Goal: Check status: Check status

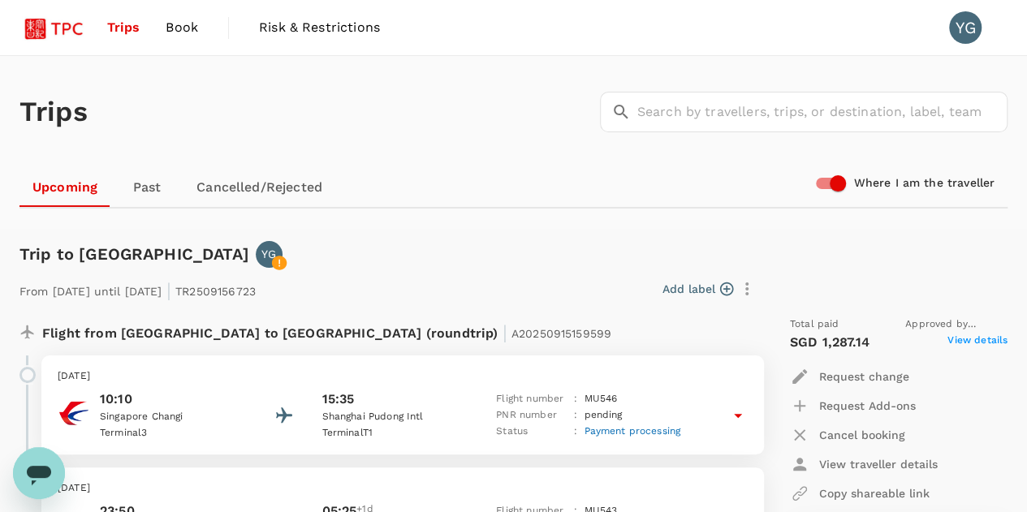
click at [130, 33] on span "Trips" at bounding box center [123, 27] width 33 height 19
click at [143, 191] on link "Past" at bounding box center [146, 187] width 73 height 39
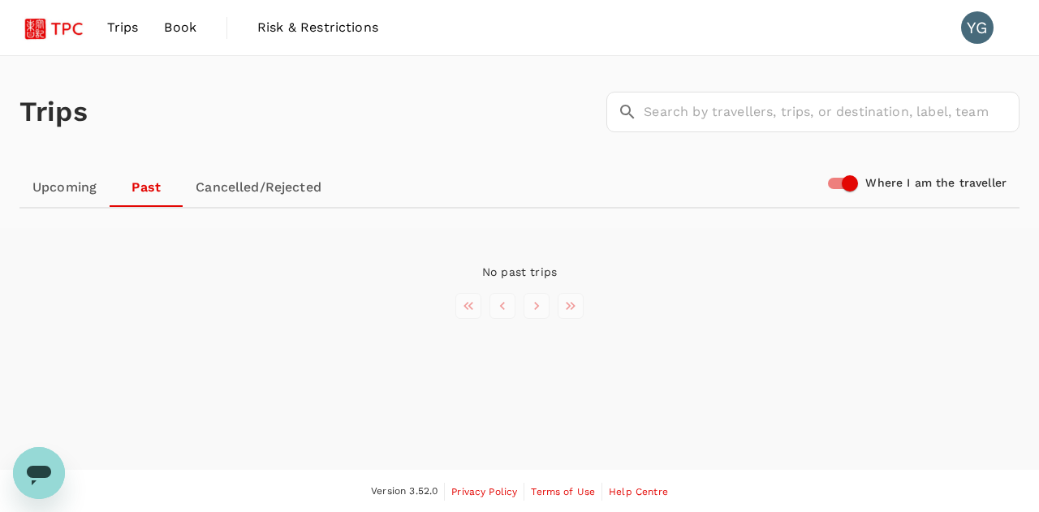
click at [39, 191] on link "Upcoming" at bounding box center [64, 187] width 90 height 39
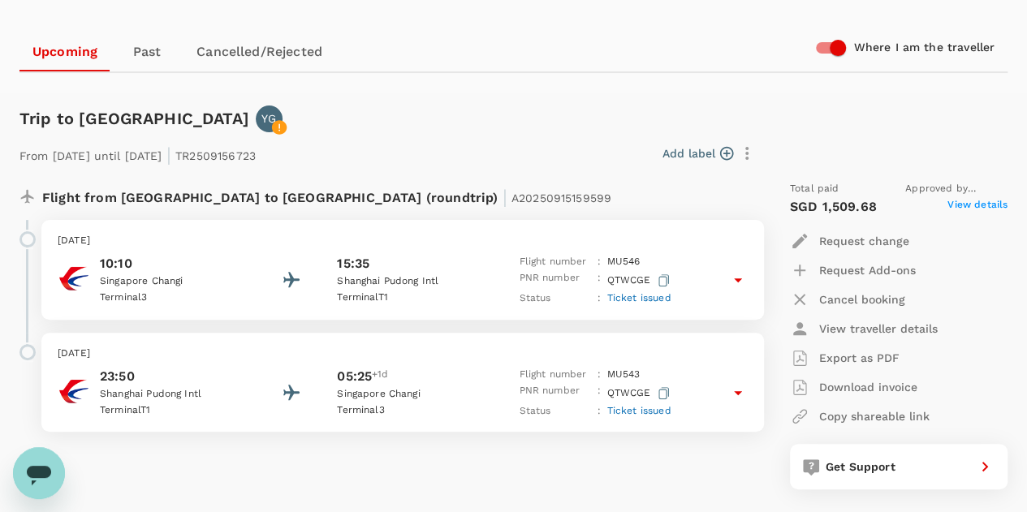
scroll to position [162, 0]
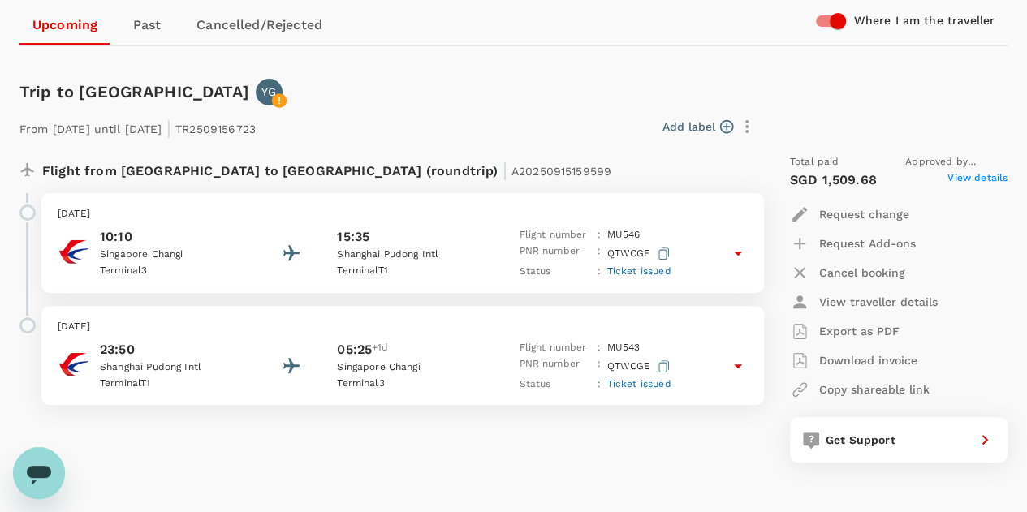
click at [743, 365] on icon at bounding box center [737, 365] width 19 height 19
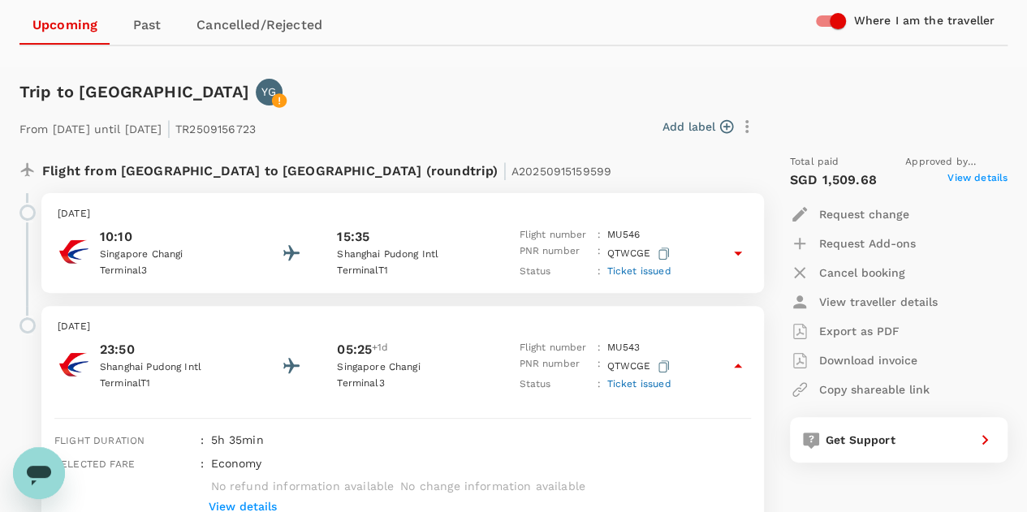
click at [742, 255] on icon at bounding box center [737, 252] width 19 height 19
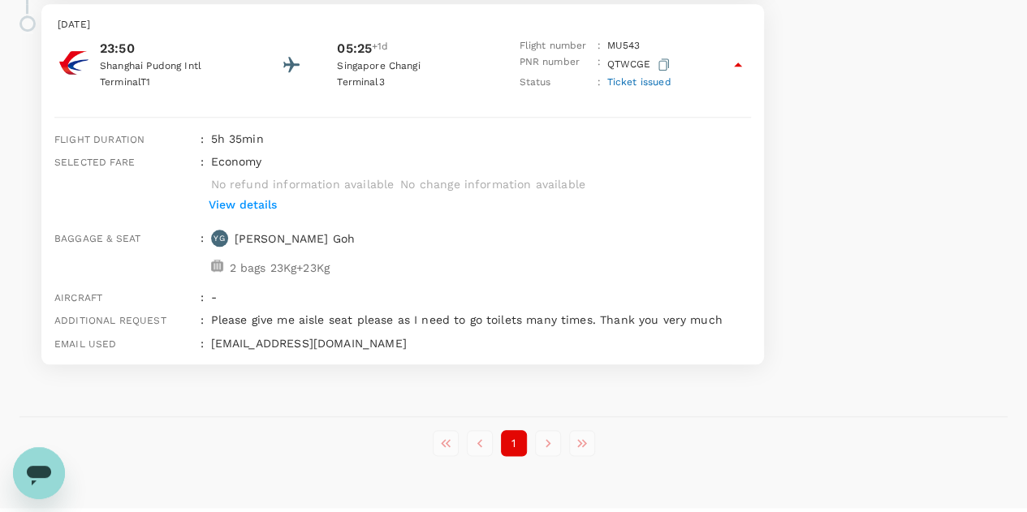
scroll to position [760, 0]
